Goal: Task Accomplishment & Management: Manage account settings

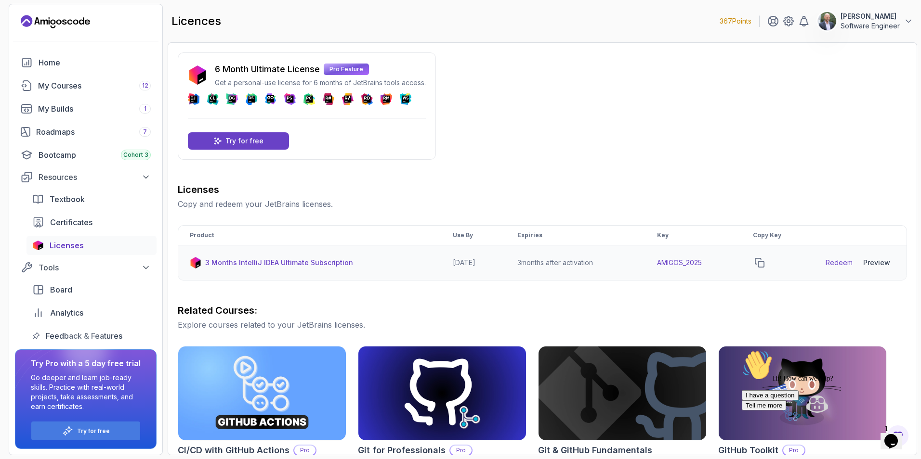
click at [687, 261] on td "AMIGOS_2025" at bounding box center [693, 263] width 96 height 35
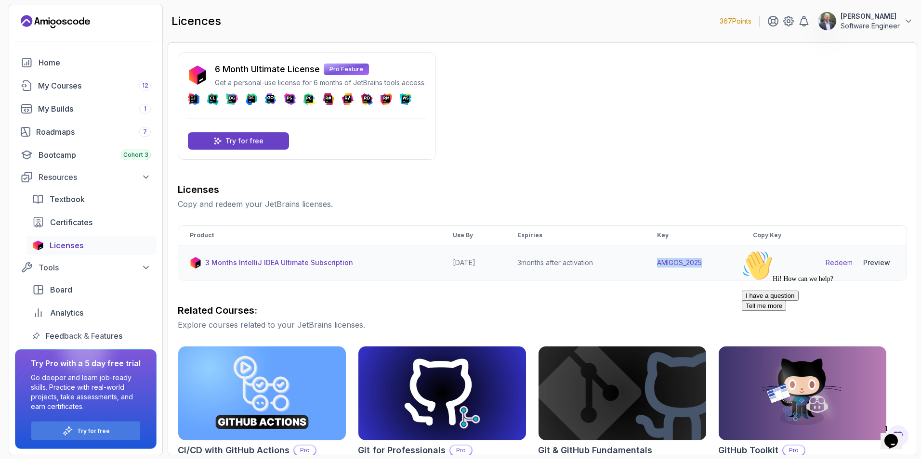
click at [687, 261] on td "AMIGOS_2025" at bounding box center [693, 263] width 96 height 35
copy td "AMIGOS_2025"
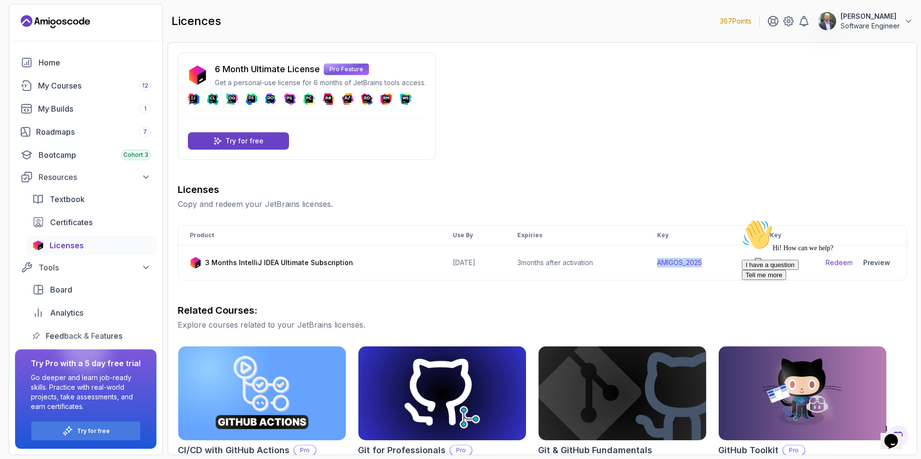
click at [883, 15] on p "[PERSON_NAME]" at bounding box center [869, 17] width 59 height 10
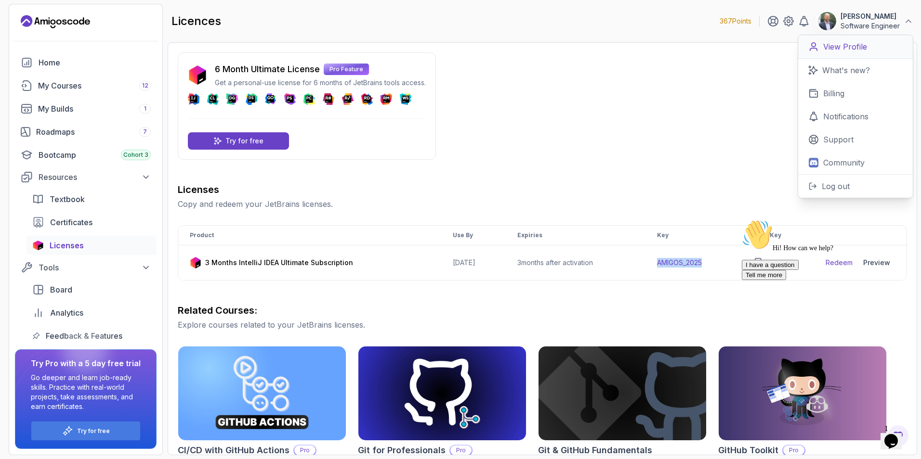
click at [856, 51] on p "View Profile" at bounding box center [845, 47] width 44 height 12
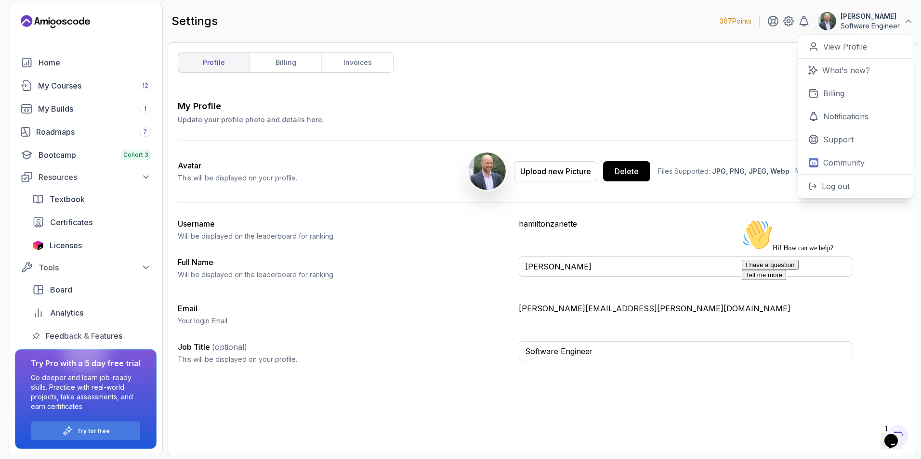
click at [559, 310] on p "[PERSON_NAME][EMAIL_ADDRESS][PERSON_NAME][DOMAIN_NAME]" at bounding box center [685, 309] width 333 height 12
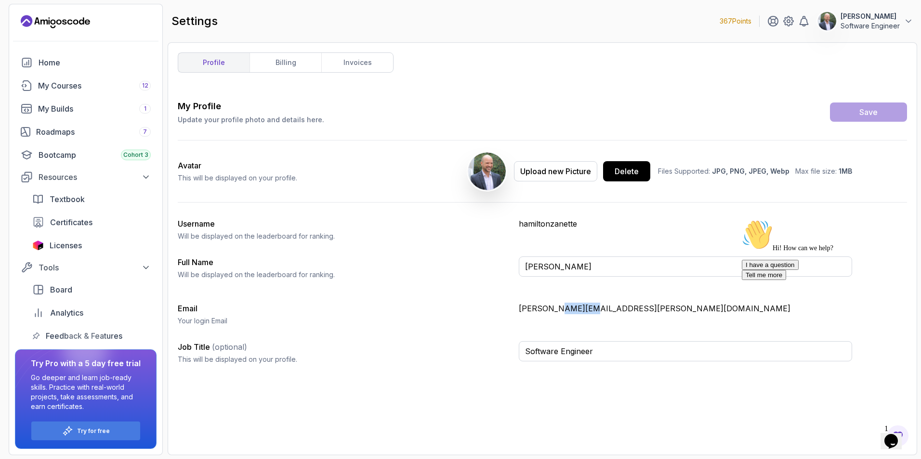
click at [559, 310] on p "[PERSON_NAME][EMAIL_ADDRESS][PERSON_NAME][DOMAIN_NAME]" at bounding box center [685, 309] width 333 height 12
copy p "[PERSON_NAME][EMAIL_ADDRESS][PERSON_NAME][DOMAIN_NAME]"
click at [78, 250] on span "Licenses" at bounding box center [66, 246] width 32 height 12
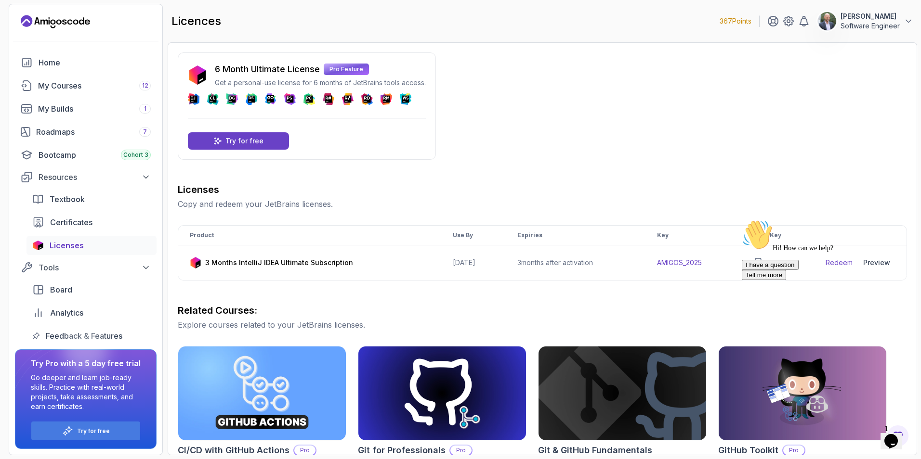
click at [869, 264] on div "Hi! How can we help? I have a question Tell me more" at bounding box center [828, 250] width 173 height 61
click at [882, 259] on div "Hi! How can we help? I have a question Tell me more" at bounding box center [828, 250] width 173 height 61
click at [879, 264] on div "Hi! How can we help? I have a question Tell me more" at bounding box center [828, 250] width 173 height 61
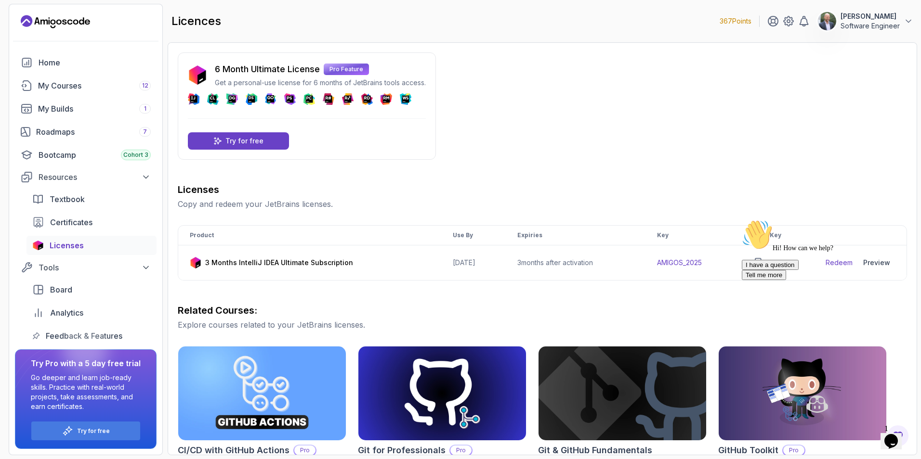
click at [871, 262] on div "Hi! How can we help? I have a question Tell me more" at bounding box center [828, 250] width 173 height 61
click at [742, 220] on icon "Chat attention grabber" at bounding box center [742, 220] width 0 height 0
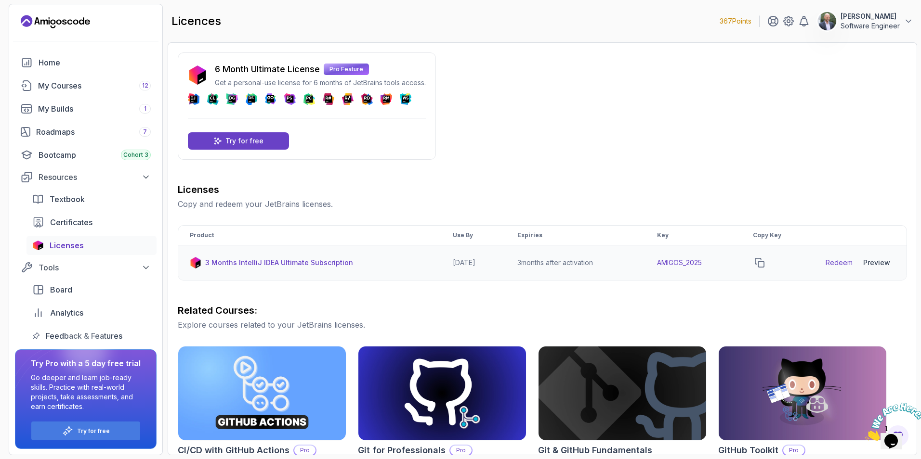
click at [880, 261] on div "Preview" at bounding box center [876, 263] width 27 height 10
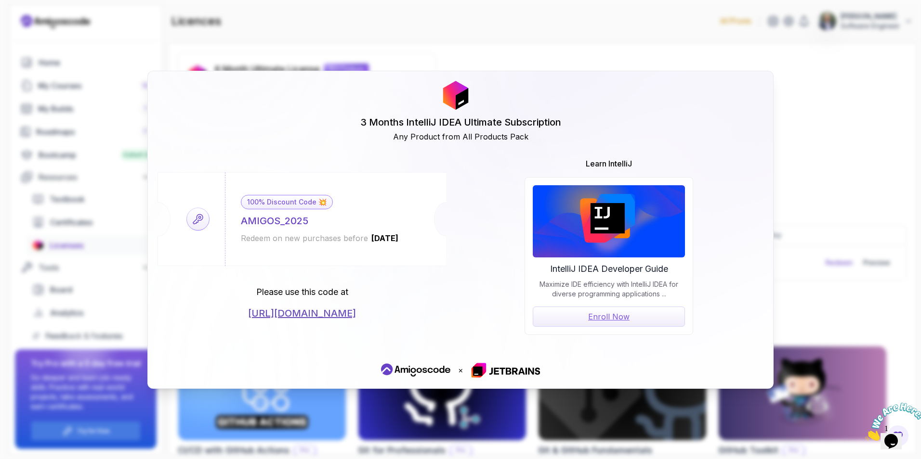
click at [339, 314] on link "[URL][DOMAIN_NAME]" at bounding box center [302, 313] width 108 height 13
click at [781, 157] on div "3 Months IntelliJ IDEA Ultimate Subscription Any Product from All Products Pack…" at bounding box center [460, 229] width 921 height 459
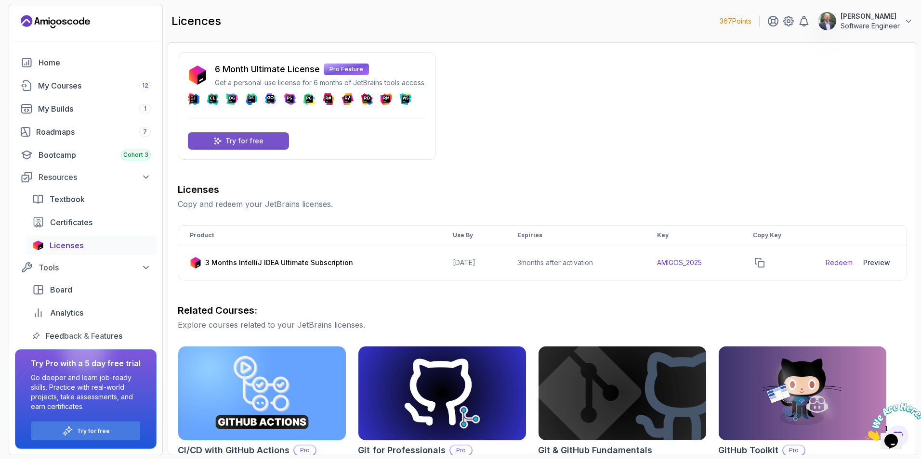
click at [280, 138] on div "Try for free" at bounding box center [238, 140] width 101 height 17
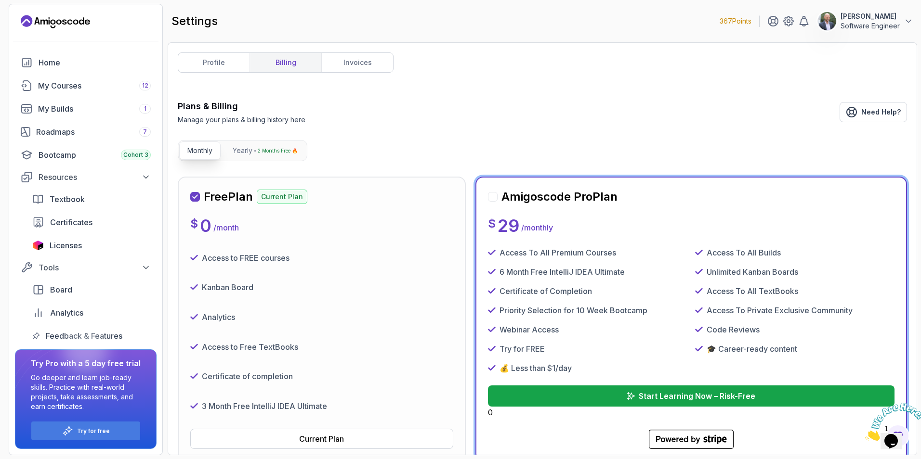
click at [68, 243] on span "Licenses" at bounding box center [66, 246] width 32 height 12
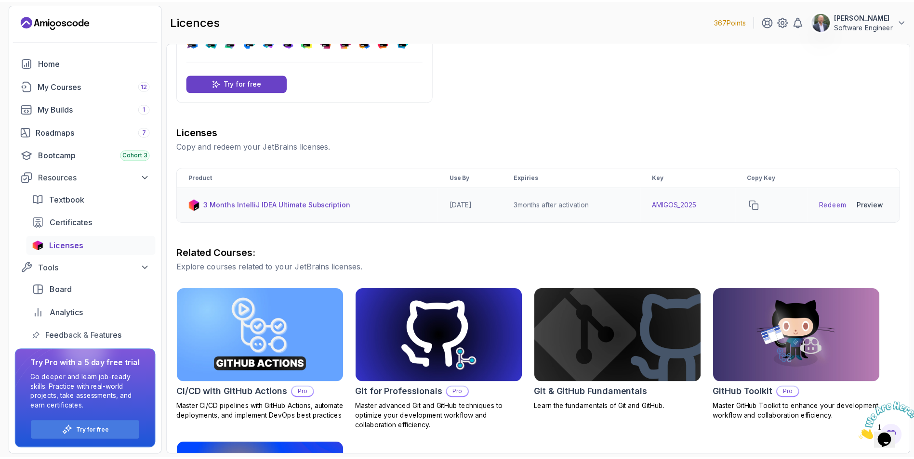
scroll to position [58, 0]
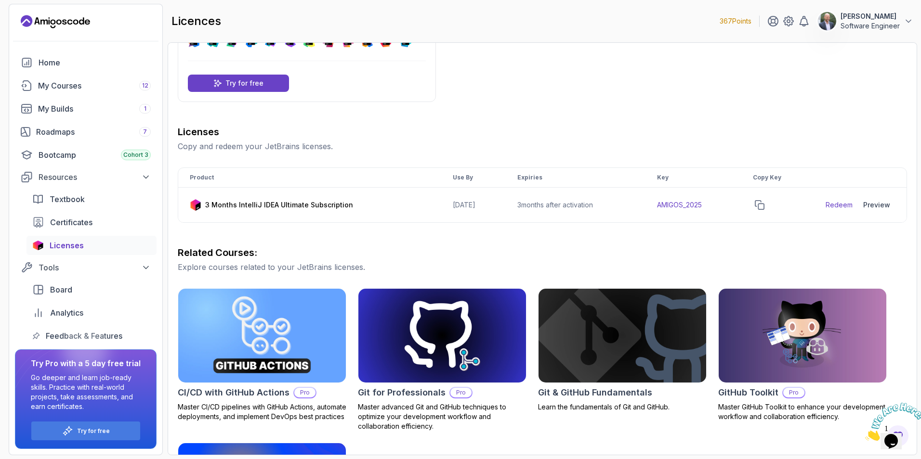
click at [326, 319] on img at bounding box center [262, 336] width 176 height 99
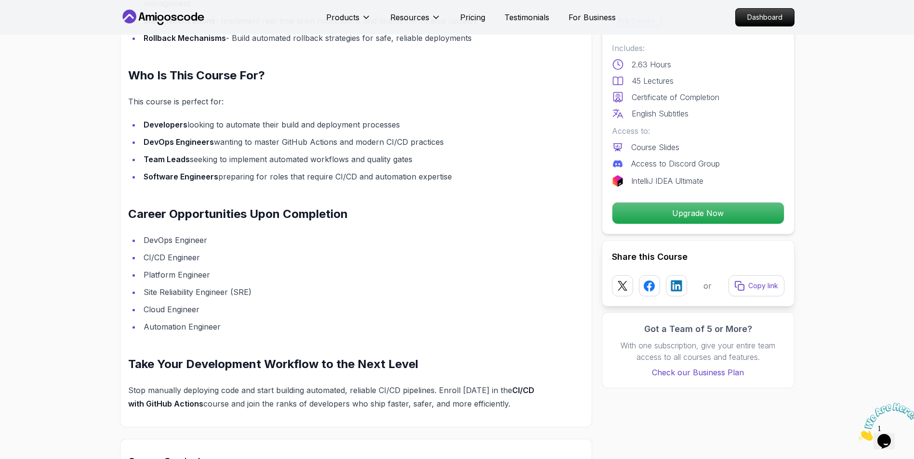
scroll to position [1168, 0]
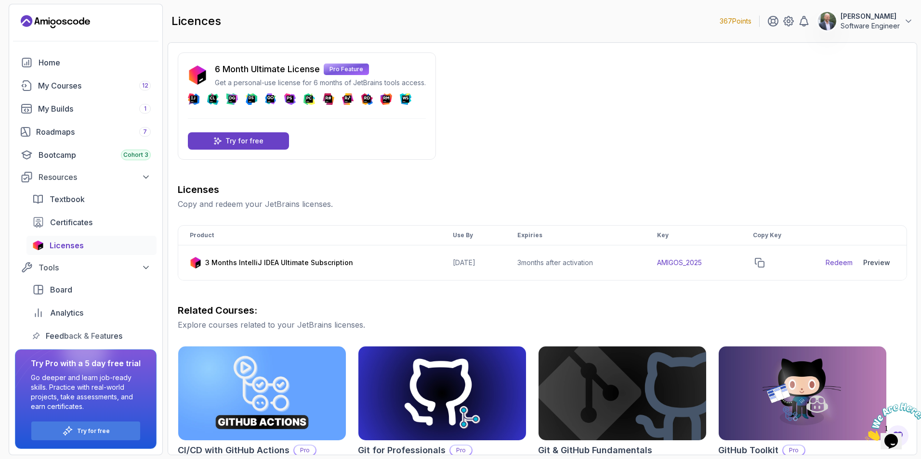
click at [324, 14] on div "licences 367 Points [PERSON_NAME] Software Engineer" at bounding box center [542, 21] width 749 height 35
